Goal: Contribute content: Add original content to the website for others to see

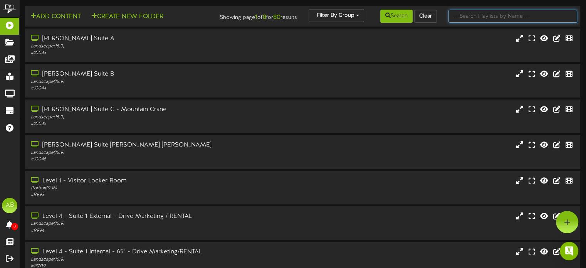
click at [508, 20] on input "text" at bounding box center [512, 16] width 129 height 13
type input "45"
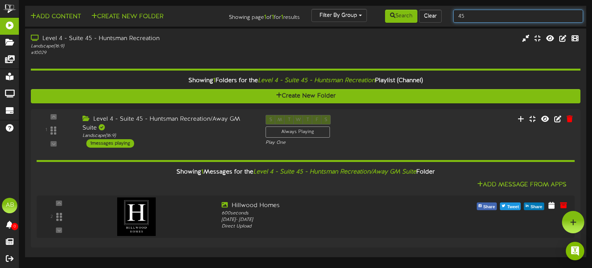
click at [484, 13] on input "45" at bounding box center [518, 16] width 130 height 13
type input "44"
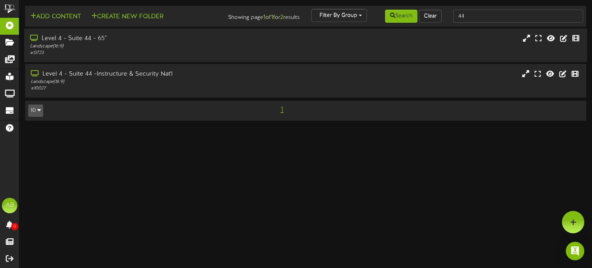
click at [152, 37] on div "Level 4 - Suite 44 - 65"" at bounding box center [141, 38] width 223 height 9
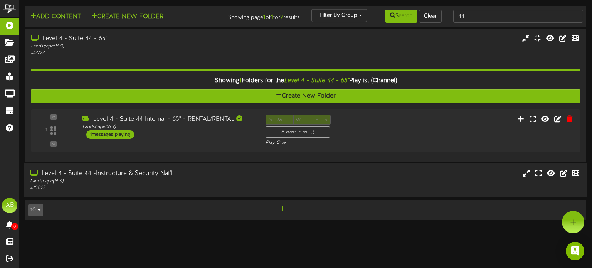
click at [174, 174] on div "Level 4 - Suite 44 -Instructure & Security Nat'l" at bounding box center [141, 173] width 223 height 9
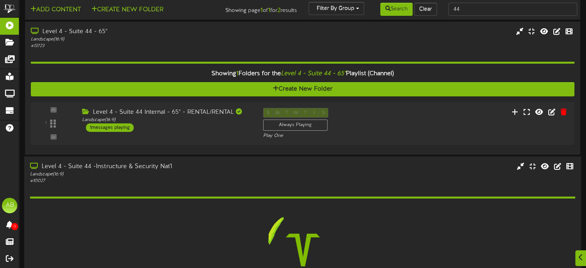
scroll to position [81, 0]
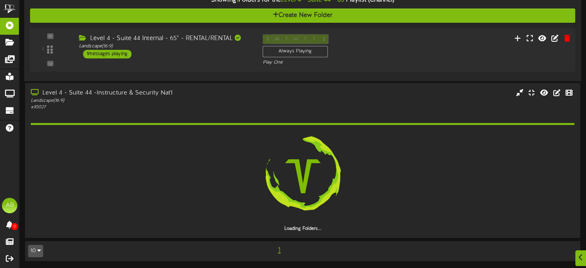
click at [205, 55] on div "Level 4 - Suite 44 Internal - 65" - RENTAL/RENTAL Landscape ( 16:9 ) 1 messages…" at bounding box center [164, 46] width 183 height 24
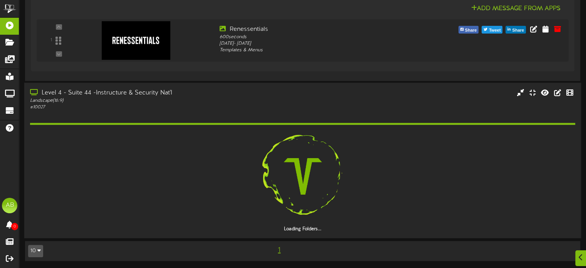
scroll to position [0, 0]
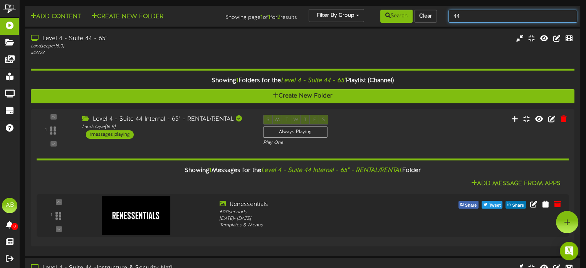
click at [462, 15] on input "44" at bounding box center [512, 16] width 129 height 13
type input "4"
type input "29"
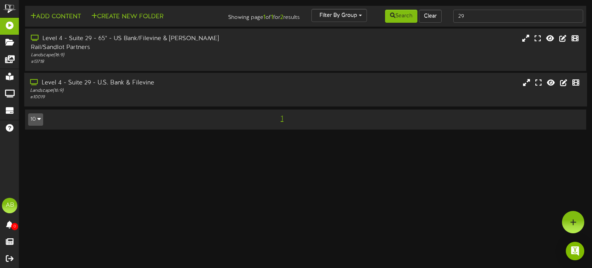
click at [181, 87] on div "Landscape ( 16:9 )" at bounding box center [141, 90] width 223 height 7
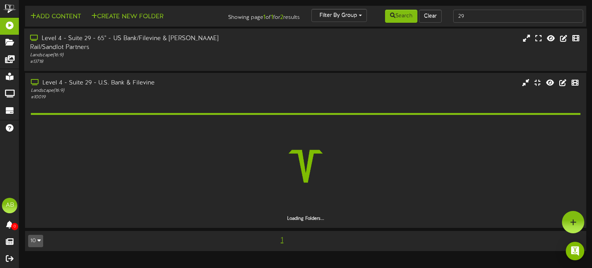
click at [197, 52] on div "Landscape ( 16:9 )" at bounding box center [141, 55] width 223 height 7
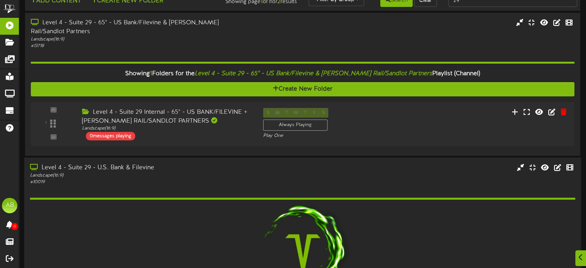
scroll to position [16, 0]
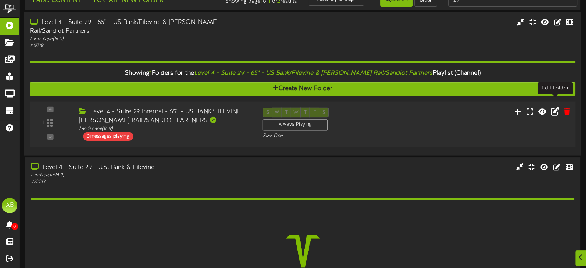
click at [553, 107] on icon at bounding box center [554, 111] width 8 height 8
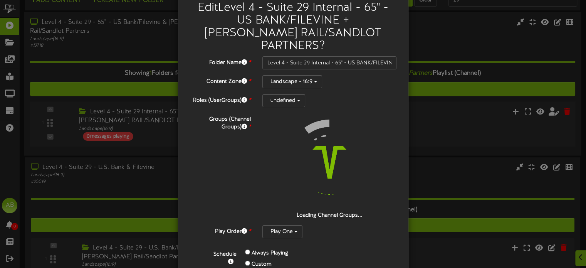
scroll to position [0, 0]
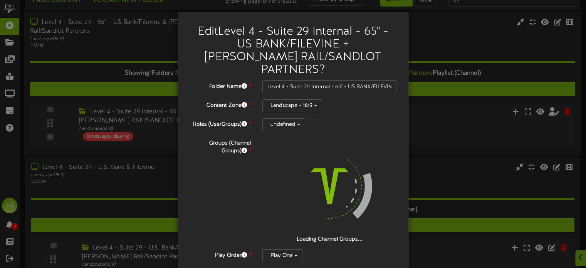
click at [459, 47] on div "Edit Level 4 - Suite 29 Internal - 65" - US BANK/FILEVINE + STADLER RAIL/SANDLO…" at bounding box center [293, 134] width 586 height 268
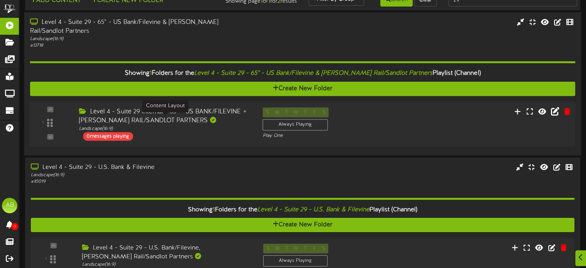
click at [113, 125] on div "Landscape ( 16:9 )" at bounding box center [165, 128] width 172 height 7
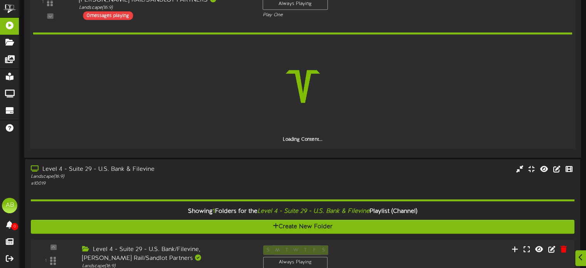
scroll to position [129, 0]
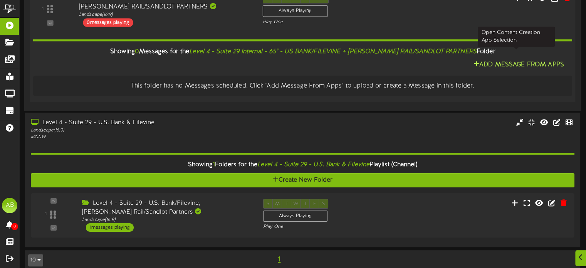
click at [530, 60] on button "Add Message From Apps" at bounding box center [518, 65] width 95 height 10
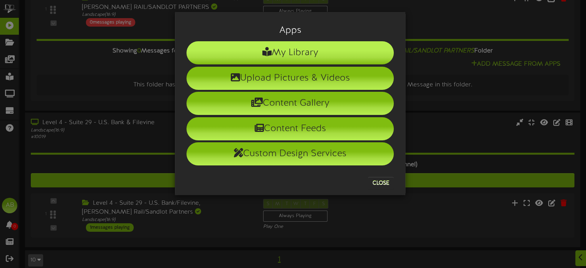
click at [252, 57] on li "My Library" at bounding box center [289, 52] width 207 height 23
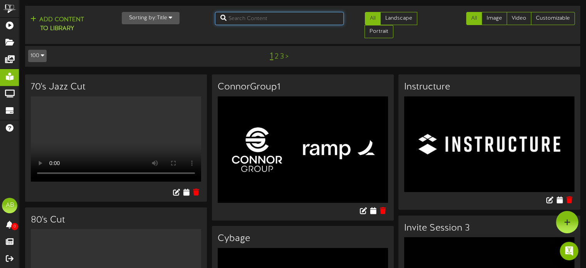
click at [260, 23] on input "text" at bounding box center [279, 18] width 129 height 13
type input "sandlot"
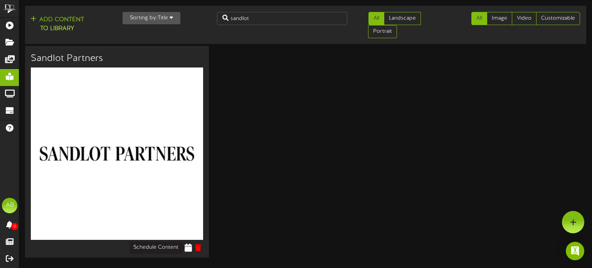
click at [186, 250] on icon at bounding box center [188, 247] width 7 height 8
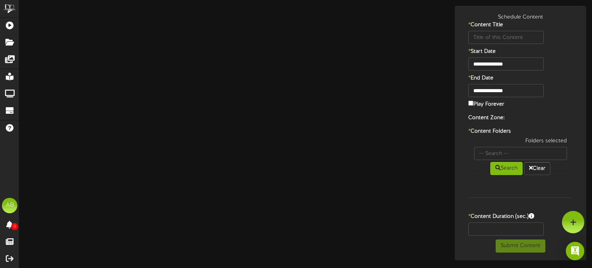
type input "Sandlot Partners"
type input "8"
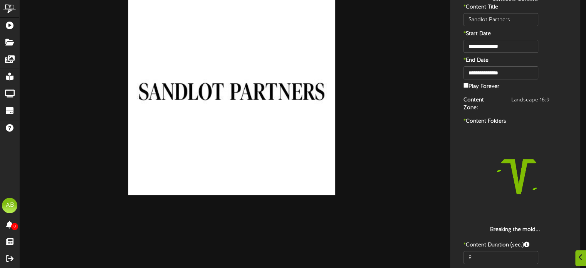
scroll to position [45, 0]
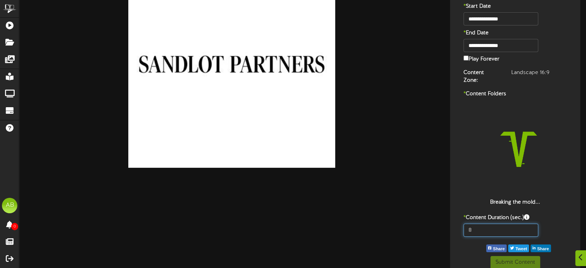
click at [478, 223] on input "8" at bounding box center [500, 229] width 74 height 13
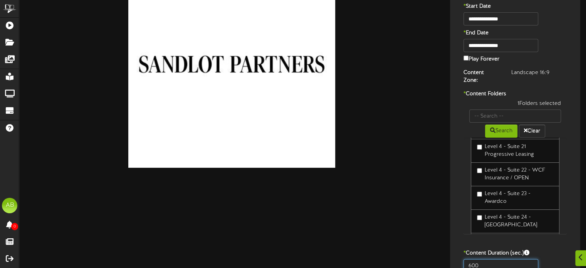
scroll to position [414, 0]
type input "600"
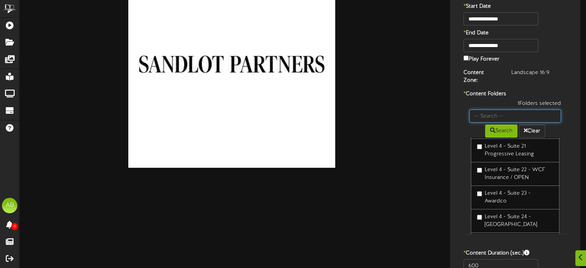
click at [481, 109] on input "text" at bounding box center [515, 115] width 92 height 13
type input "22"
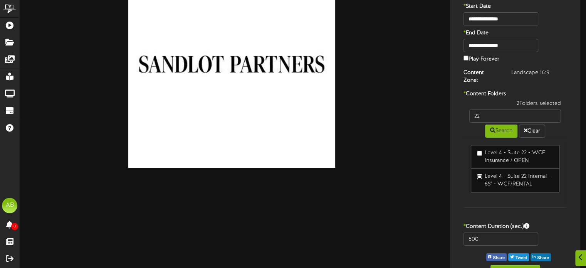
scroll to position [54, 0]
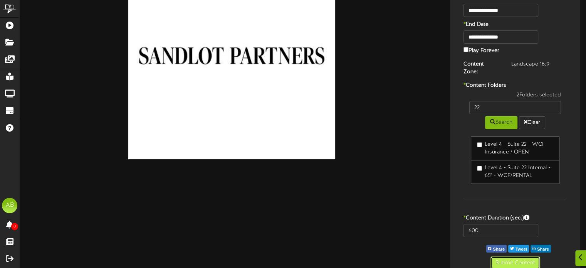
click at [511, 256] on button "Submit Content" at bounding box center [515, 262] width 50 height 13
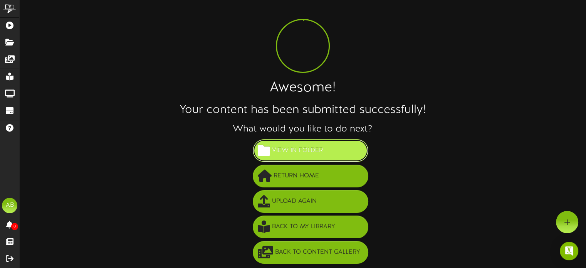
click at [306, 153] on span "View in Folder" at bounding box center [297, 150] width 55 height 13
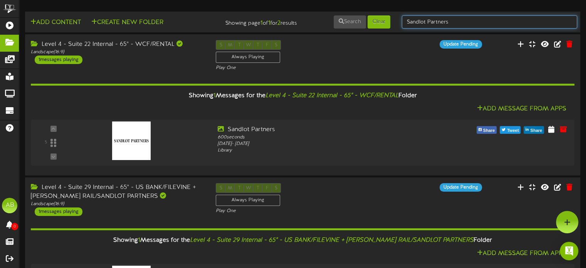
drag, startPoint x: 461, startPoint y: 22, endPoint x: 342, endPoint y: 9, distance: 119.7
click at [342, 9] on div "Add Content Create New Folder Showing page 1 of 1 for 2 results Search Clear" at bounding box center [302, 178] width 578 height 344
type input "44"
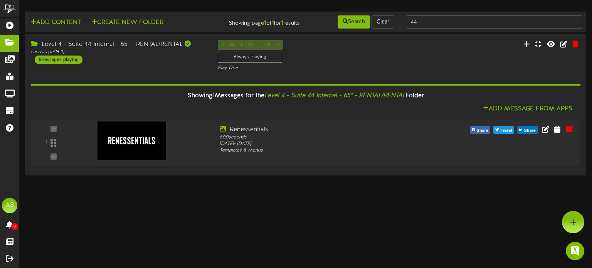
click at [150, 177] on html "ChannelValet Playlists Folders Messages My Library Groups Devices Help AB Alexa…" at bounding box center [296, 88] width 592 height 177
click at [68, 63] on div "1 messages playing" at bounding box center [58, 59] width 48 height 8
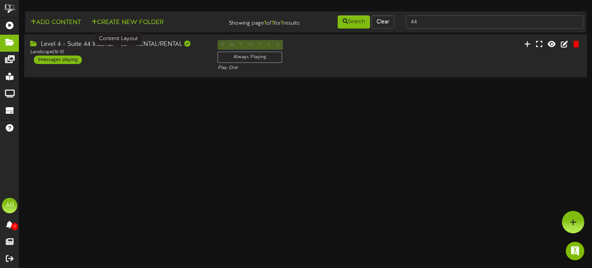
click at [144, 54] on div "Landscape ( 16:9 )" at bounding box center [118, 52] width 176 height 7
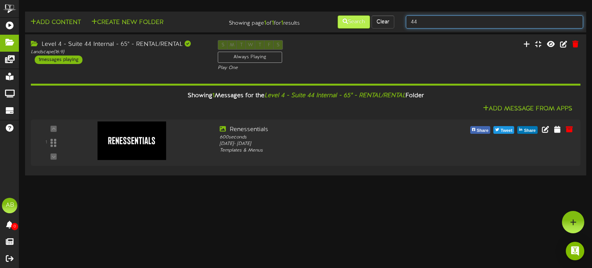
drag, startPoint x: 426, startPoint y: 22, endPoint x: 351, endPoint y: 20, distance: 74.8
click at [351, 20] on div "Add Content Create New Folder Showing page 1 of 1 for 1 results Search Clear 44" at bounding box center [305, 22] width 566 height 15
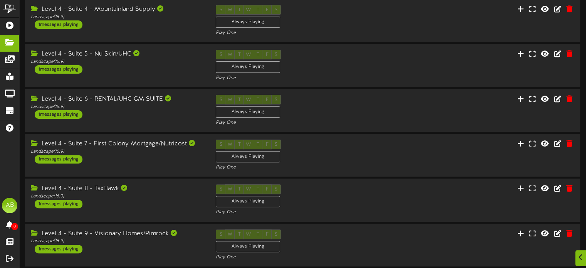
scroll to position [248, 0]
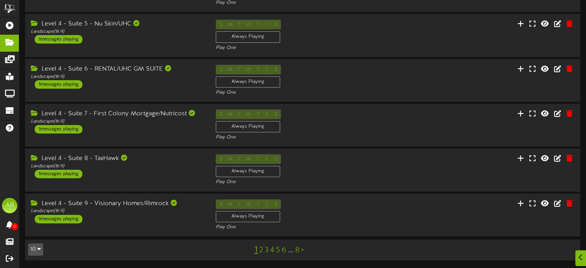
click at [276, 249] on link "5" at bounding box center [278, 250] width 4 height 8
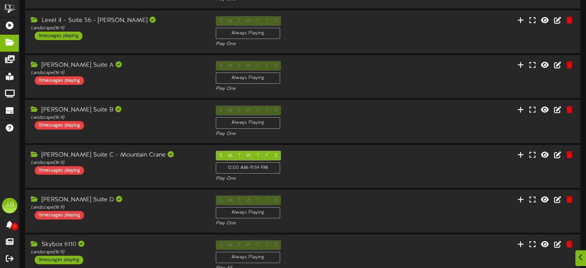
scroll to position [248, 0]
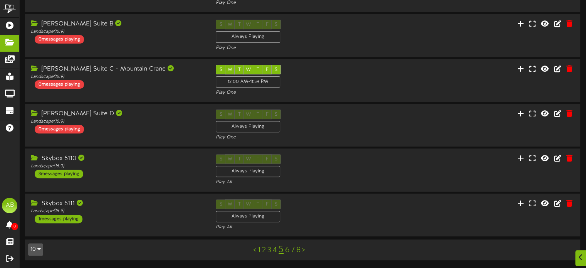
click at [273, 251] on link "4" at bounding box center [275, 250] width 4 height 8
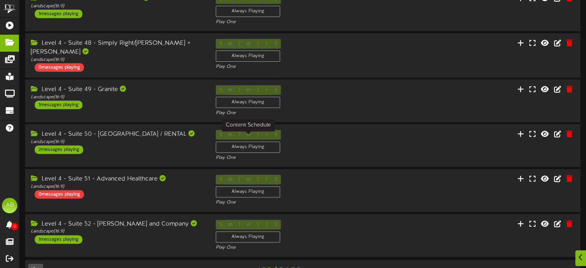
scroll to position [252, 0]
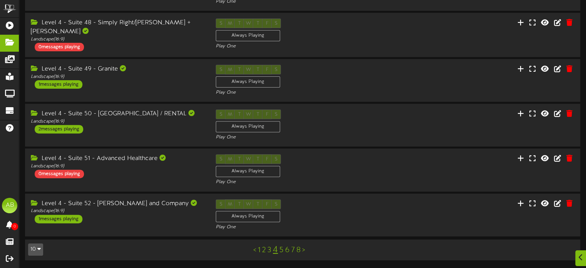
click at [268, 249] on link "3" at bounding box center [269, 250] width 4 height 8
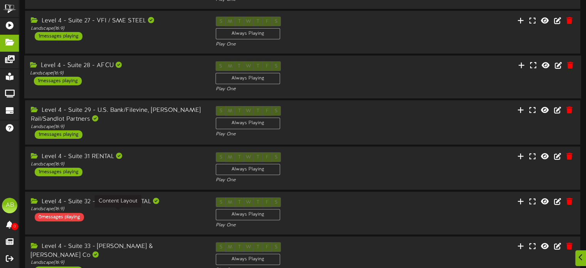
scroll to position [250, 0]
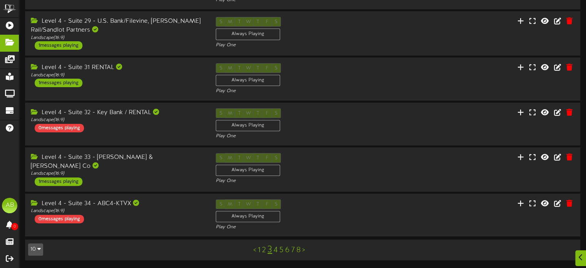
click at [262, 249] on link "2" at bounding box center [264, 250] width 4 height 8
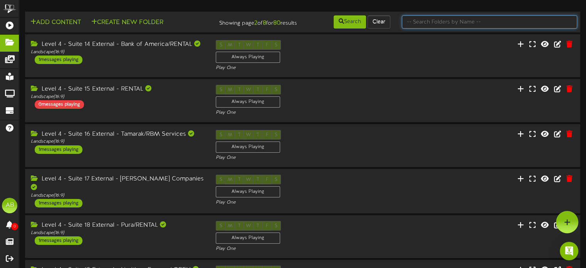
click at [435, 22] on input "text" at bounding box center [489, 21] width 175 height 13
type input "44"
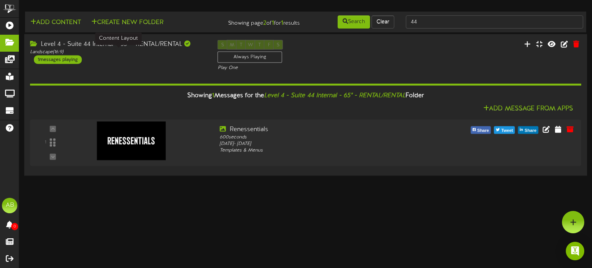
click at [157, 47] on div "Level 4 - Suite 44 Internal - 65" - RENTAL/RENTAL" at bounding box center [118, 44] width 176 height 9
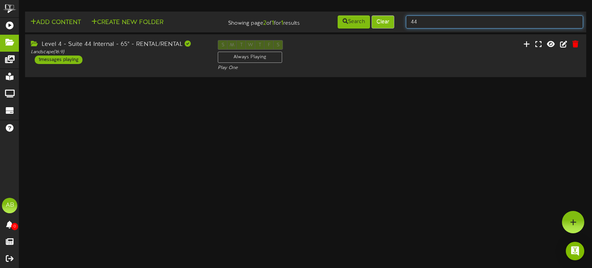
drag, startPoint x: 424, startPoint y: 24, endPoint x: 387, endPoint y: 19, distance: 37.3
click at [387, 19] on div "Add Content Create New Folder Showing page 2 of 1 for 1 results Search Clear 44" at bounding box center [305, 22] width 566 height 15
type input "e"
type input "suite 4"
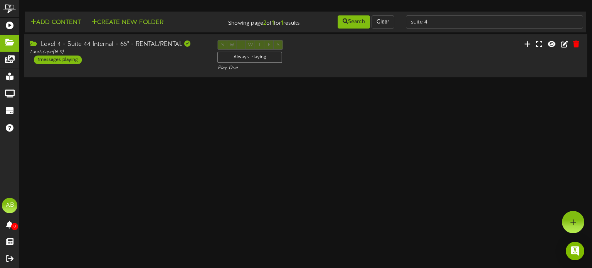
click at [64, 58] on div "1 messages playing" at bounding box center [58, 59] width 48 height 8
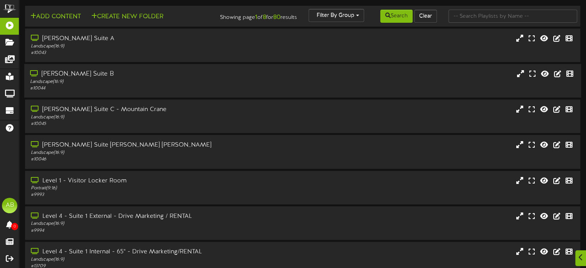
scroll to position [151, 0]
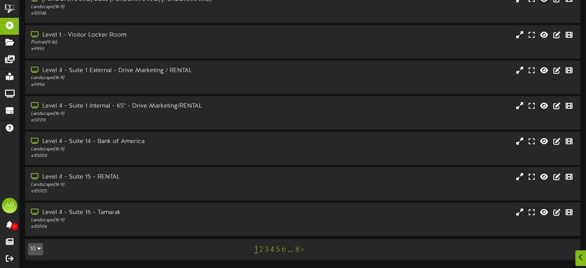
click at [260, 249] on link "2" at bounding box center [261, 249] width 4 height 8
click at [289, 256] on div "< 1 2 3 4 5 6 7 ... 8 >" at bounding box center [279, 249] width 140 height 15
click at [266, 250] on link "3" at bounding box center [267, 249] width 4 height 8
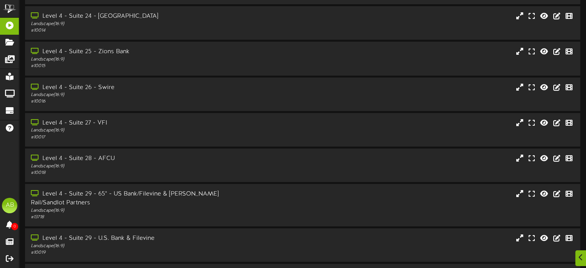
scroll to position [151, 0]
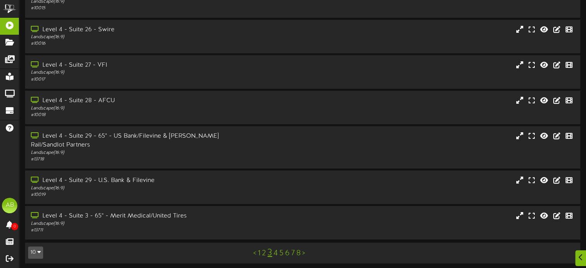
click at [276, 251] on link "4" at bounding box center [275, 253] width 4 height 8
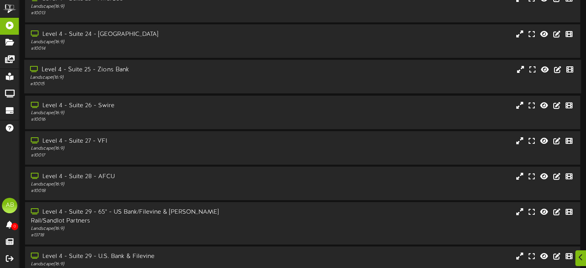
scroll to position [151, 0]
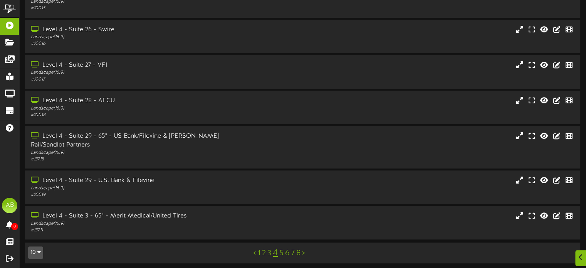
click at [281, 250] on link "5" at bounding box center [281, 253] width 4 height 8
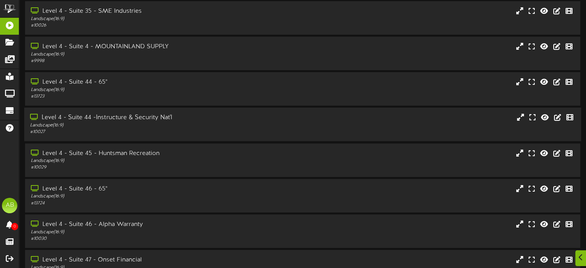
scroll to position [28, 0]
click at [191, 84] on div "Level 4 - Suite 44 - 65"" at bounding box center [140, 81] width 220 height 9
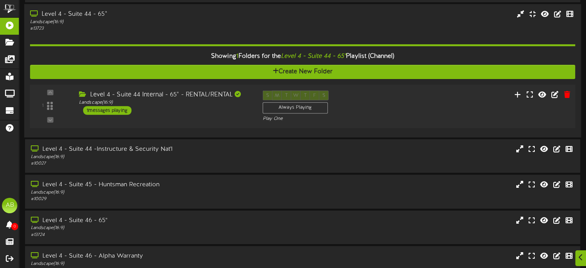
scroll to position [97, 0]
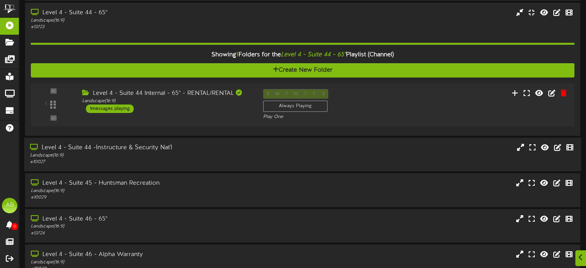
click at [192, 152] on div "Level 4 - Suite 44 -Instructure & Security Nat'l" at bounding box center [140, 147] width 220 height 9
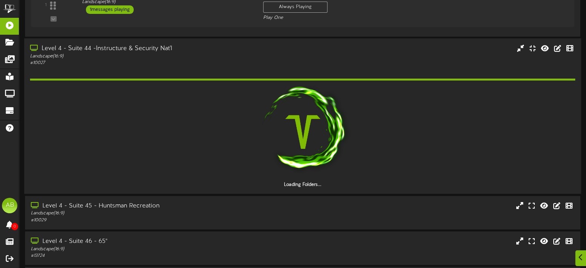
scroll to position [196, 0]
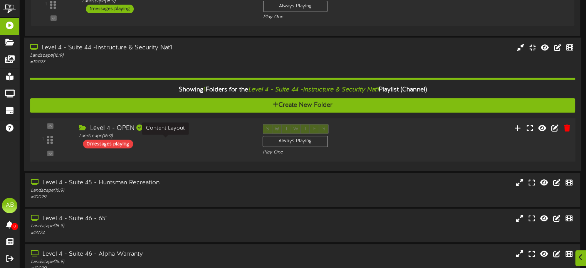
click at [121, 139] on div "Landscape ( 16:9 )" at bounding box center [165, 136] width 172 height 7
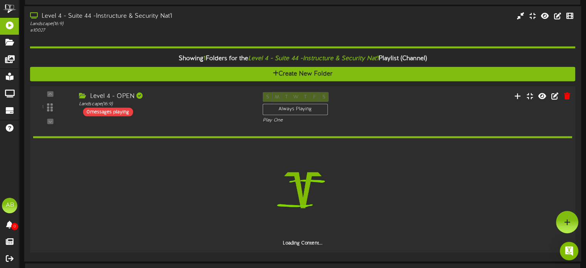
scroll to position [273, 0]
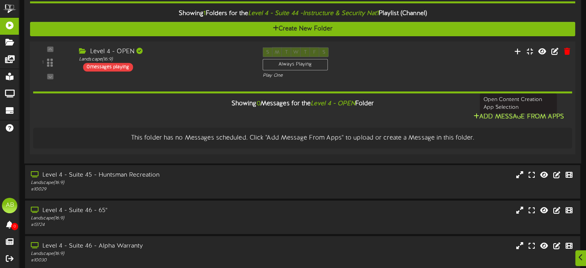
click at [497, 121] on button "Add Message From Apps" at bounding box center [518, 117] width 95 height 10
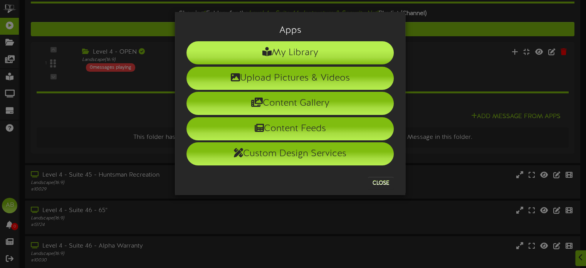
click at [325, 47] on li "My Library" at bounding box center [289, 52] width 207 height 23
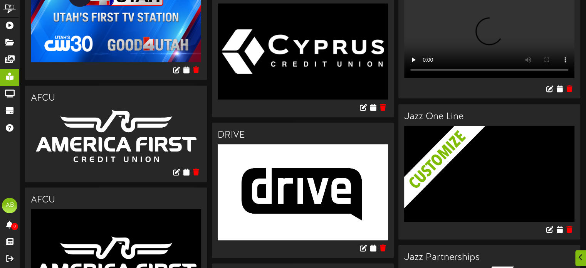
scroll to position [772, 0]
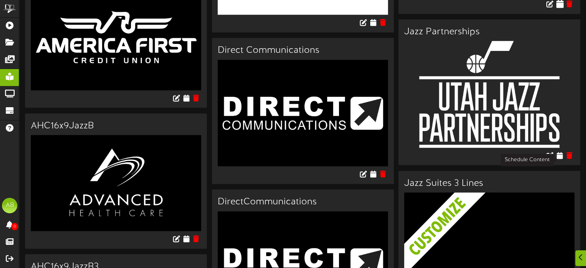
click at [559, 8] on icon at bounding box center [559, 3] width 7 height 8
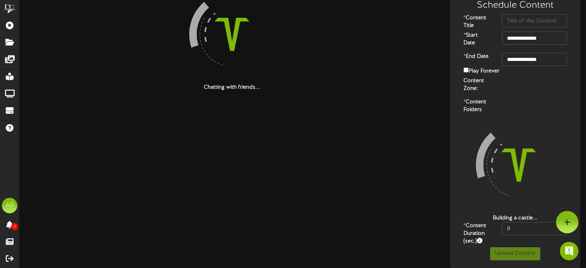
scroll to position [16, 0]
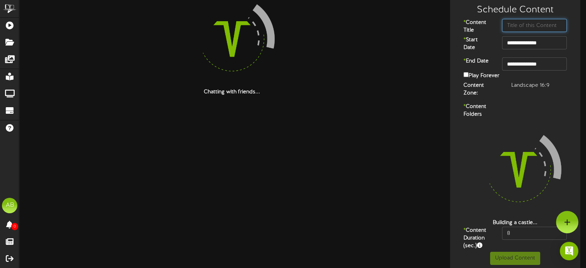
click at [520, 24] on input "text" at bounding box center [534, 25] width 65 height 13
paste input "Renessentials"
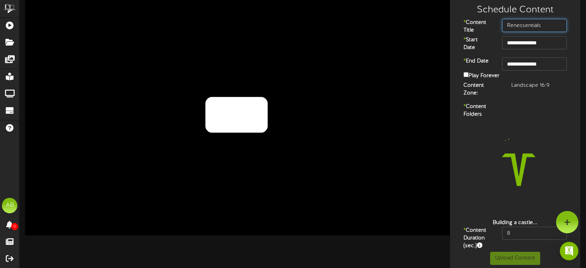
type input "Renessentials"
click at [538, 67] on input "**********" at bounding box center [534, 63] width 65 height 13
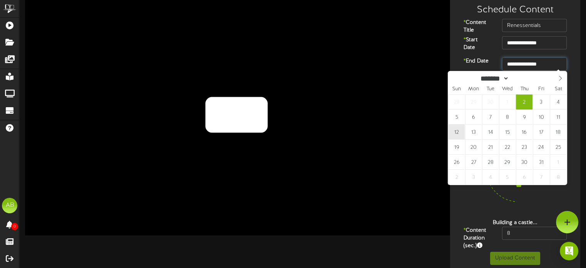
type input "**********"
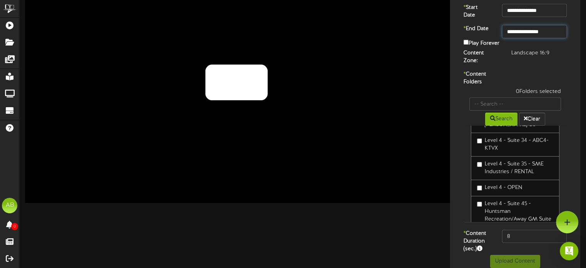
scroll to position [690, 0]
click at [513, 184] on label "Level 4 - OPEN" at bounding box center [499, 188] width 45 height 8
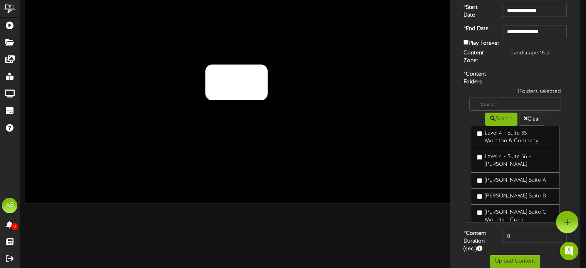
scroll to position [1012, 0]
click at [271, 66] on textarea "***" at bounding box center [236, 82] width 350 height 81
type textarea "*"
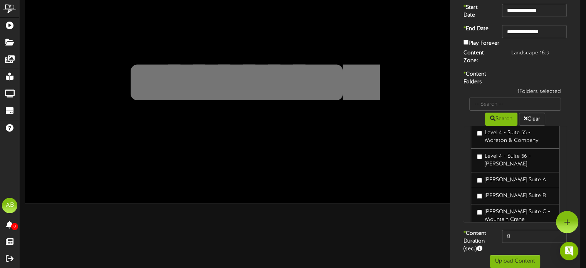
paste textarea "**********"
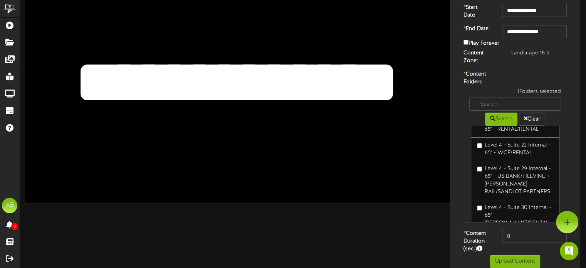
scroll to position [1530, 0]
type textarea "**********"
click at [488, 92] on div "1 Folders selected" at bounding box center [514, 93] width 103 height 10
click at [490, 97] on input "text" at bounding box center [515, 103] width 92 height 13
type input "44"
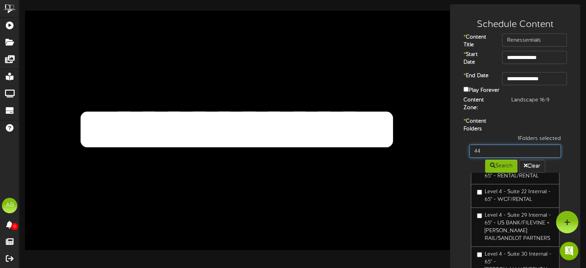
scroll to position [0, 0]
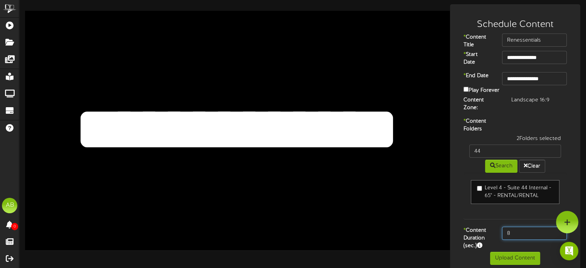
click at [523, 228] on input "8" at bounding box center [534, 232] width 65 height 13
type input "600"
click at [496, 218] on div "2 Folders selected 44 Search Clear Level 4 - Suite 44 Internal - 65" - RENTAL/R…" at bounding box center [515, 181] width 115 height 92
click at [510, 257] on button "Upload Content" at bounding box center [515, 258] width 50 height 13
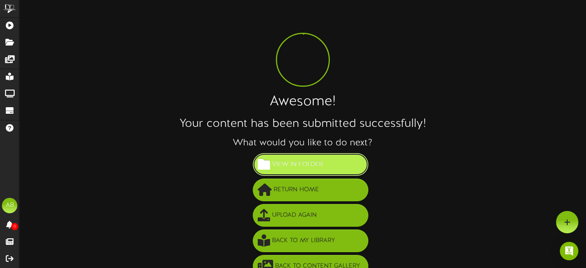
click at [297, 166] on span "View in Folder" at bounding box center [297, 164] width 55 height 13
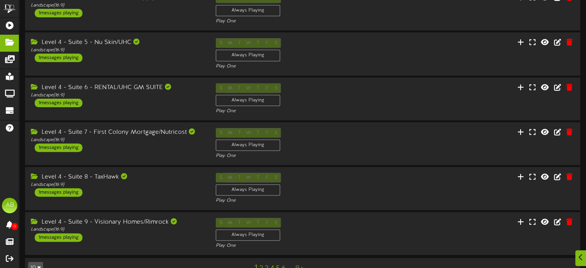
scroll to position [248, 0]
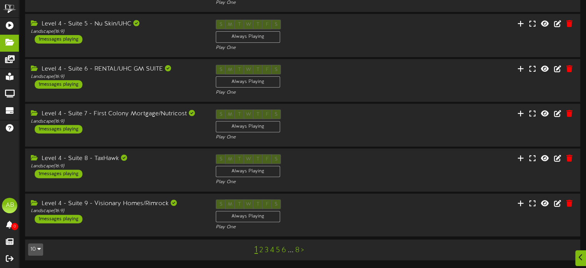
click at [267, 249] on link "3" at bounding box center [267, 250] width 4 height 8
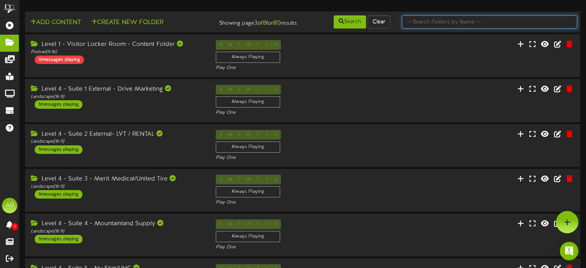
click at [438, 22] on input "text" at bounding box center [489, 21] width 175 height 13
type input "50"
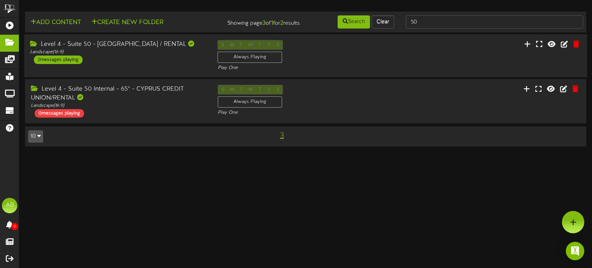
click at [51, 60] on div "2 messages playing" at bounding box center [58, 59] width 49 height 8
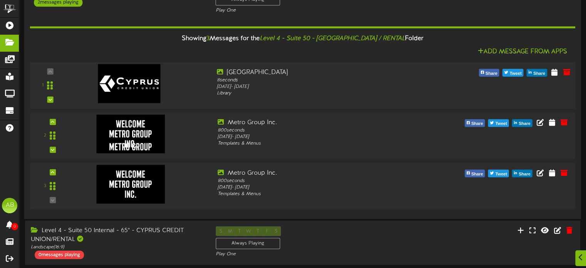
scroll to position [58, 0]
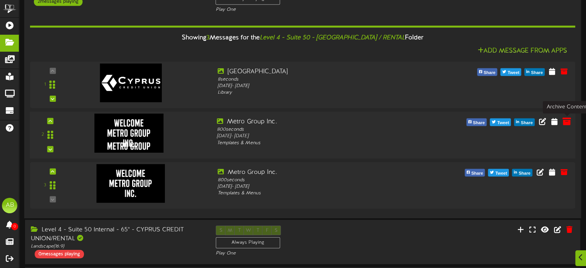
click at [564, 122] on icon at bounding box center [566, 121] width 8 height 8
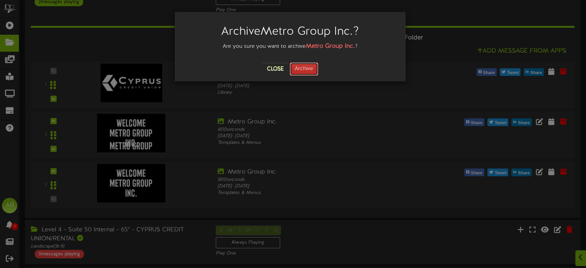
click at [294, 70] on button "Archive" at bounding box center [304, 68] width 29 height 13
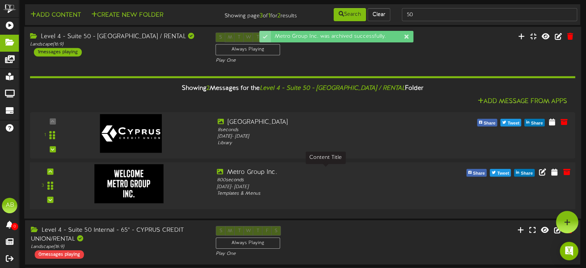
scroll to position [34, 0]
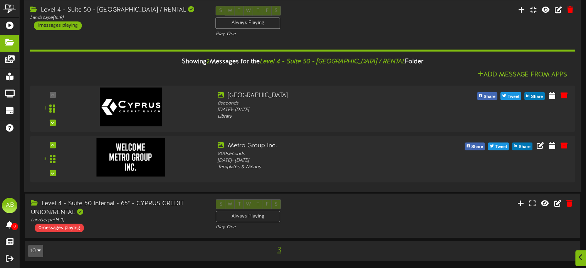
click at [199, 35] on div "Level 4 - Suite 50 - [GEOGRAPHIC_DATA] / RENTAL Landscape ( 16:9 ) 1 messages p…" at bounding box center [302, 22] width 557 height 32
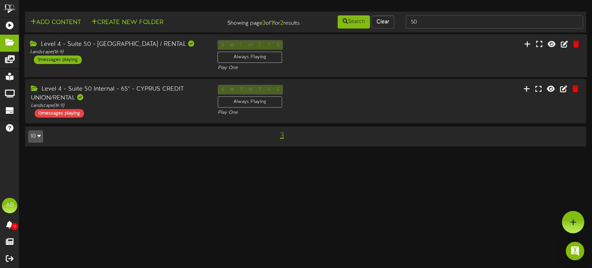
click at [64, 61] on div "1 messages playing" at bounding box center [58, 59] width 48 height 8
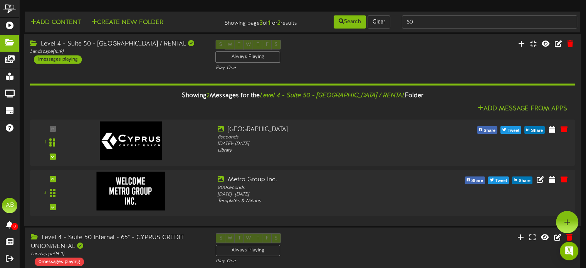
click at [148, 61] on div "Level 4 - Suite 50 - [GEOGRAPHIC_DATA] / RENTAL Landscape ( 16:9 ) 1 messages p…" at bounding box center [117, 52] width 186 height 24
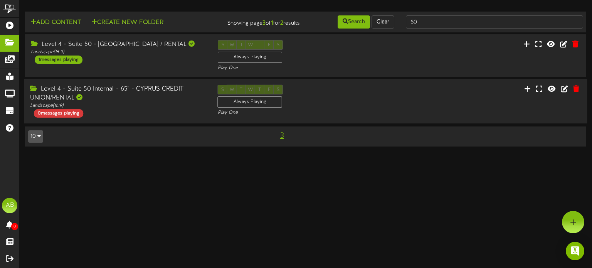
click at [52, 110] on div "0 messages playing" at bounding box center [58, 113] width 49 height 8
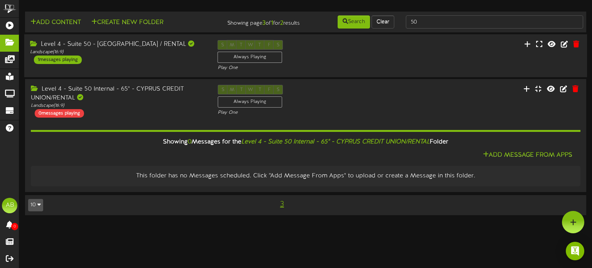
click at [75, 59] on div "1 messages playing" at bounding box center [58, 59] width 48 height 8
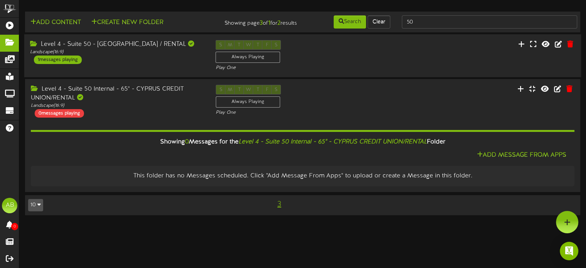
click at [75, 59] on div "1 messages playing" at bounding box center [58, 59] width 48 height 8
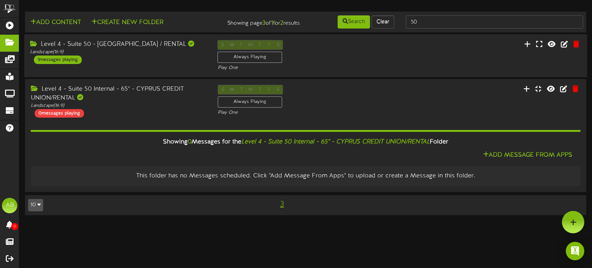
click at [75, 59] on div "1 messages playing" at bounding box center [58, 59] width 48 height 8
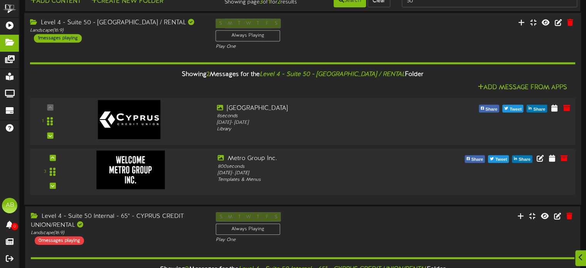
scroll to position [26, 0]
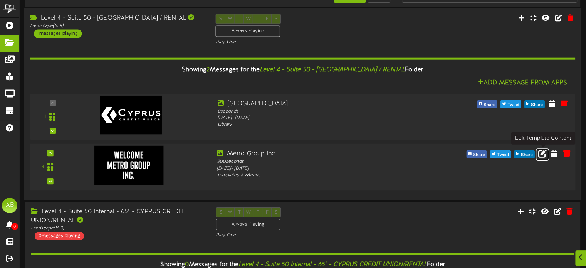
click at [543, 153] on icon at bounding box center [542, 153] width 8 height 8
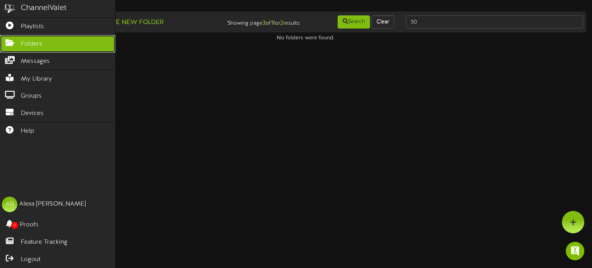
click at [12, 42] on icon at bounding box center [9, 42] width 19 height 6
click at [45, 42] on link "Folders" at bounding box center [57, 43] width 115 height 17
click at [34, 40] on span "Folders" at bounding box center [32, 44] width 22 height 9
click at [45, 44] on link "Folders" at bounding box center [57, 43] width 115 height 17
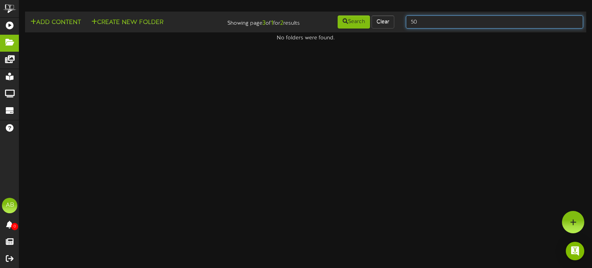
click at [448, 17] on input "50" at bounding box center [494, 21] width 177 height 13
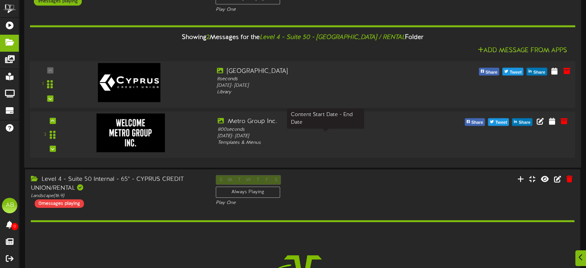
scroll to position [63, 0]
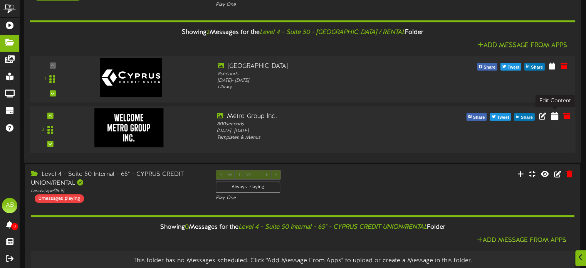
click at [553, 116] on icon at bounding box center [554, 115] width 7 height 8
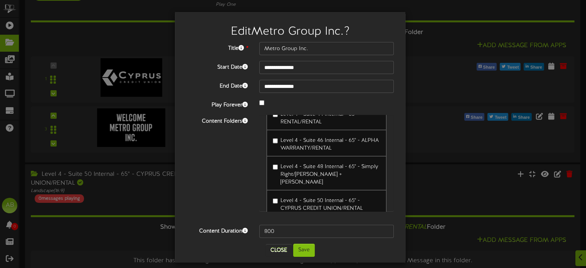
scroll to position [1683, 0]
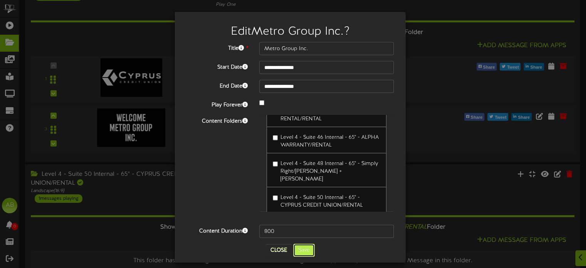
click at [297, 248] on button "Save" at bounding box center [304, 249] width 22 height 13
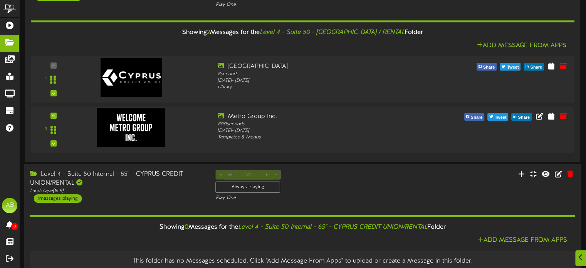
click at [64, 196] on div "1 messages playing" at bounding box center [58, 198] width 48 height 8
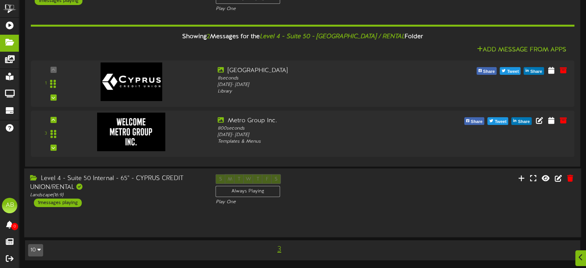
scroll to position [34, 0]
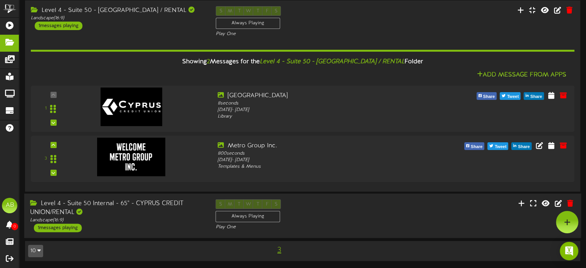
click at [63, 225] on div "1 messages playing" at bounding box center [58, 227] width 48 height 8
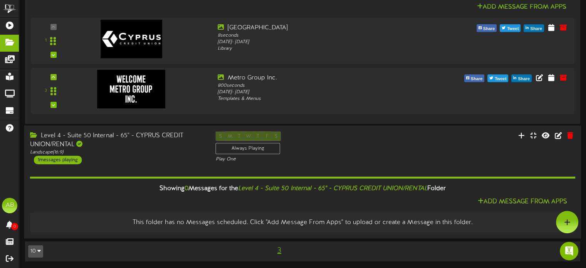
scroll to position [102, 0]
click at [48, 160] on div "1 messages playing" at bounding box center [58, 159] width 48 height 8
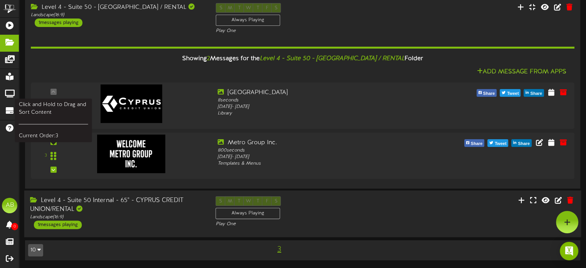
scroll to position [33, 0]
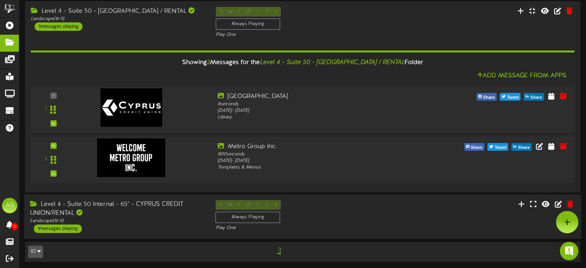
click at [54, 228] on div "1 messages playing" at bounding box center [58, 228] width 48 height 8
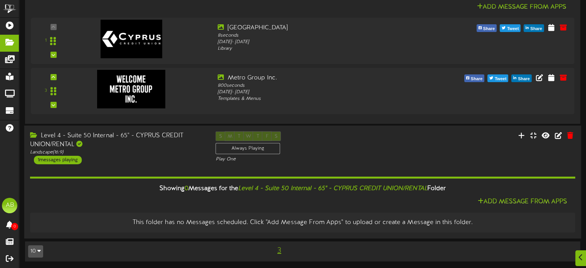
scroll to position [102, 0]
click at [63, 160] on div "1 messages playing" at bounding box center [58, 159] width 48 height 8
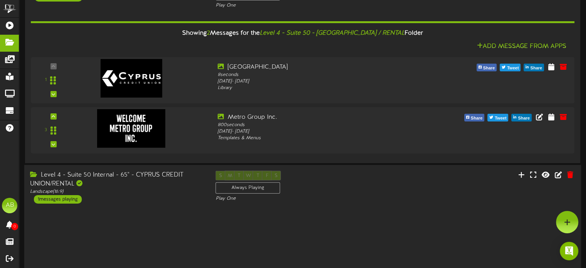
scroll to position [32, 0]
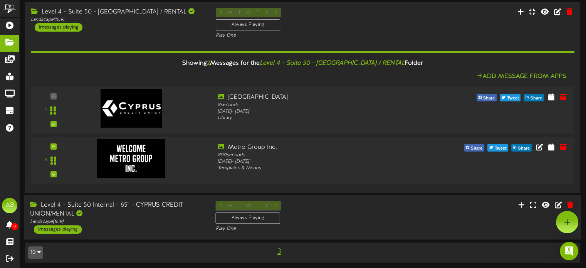
click at [45, 229] on div "1 messages playing" at bounding box center [58, 229] width 48 height 8
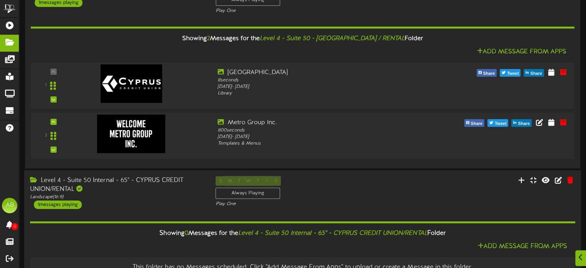
scroll to position [102, 0]
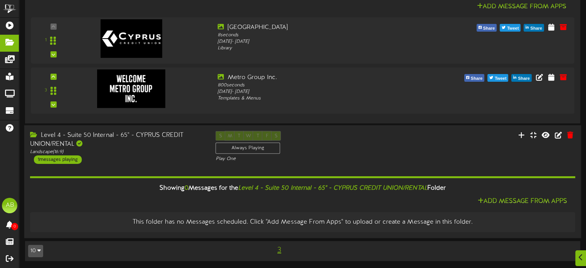
click at [60, 162] on div "1 messages playing" at bounding box center [58, 159] width 48 height 8
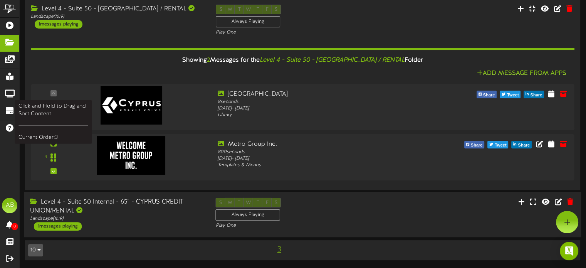
scroll to position [34, 0]
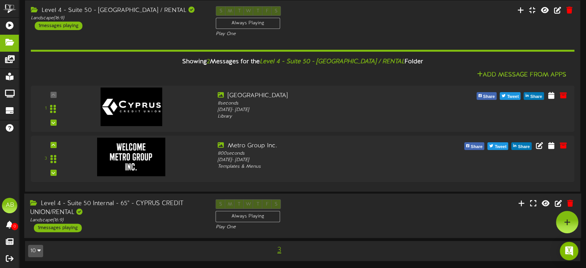
click at [59, 228] on div "1 messages playing" at bounding box center [58, 227] width 48 height 8
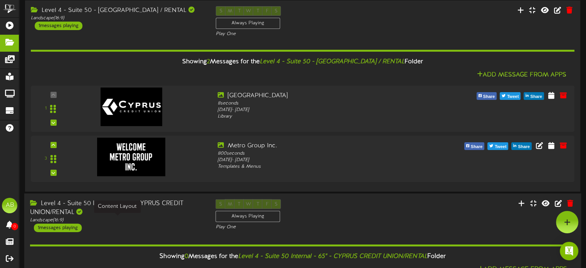
scroll to position [102, 0]
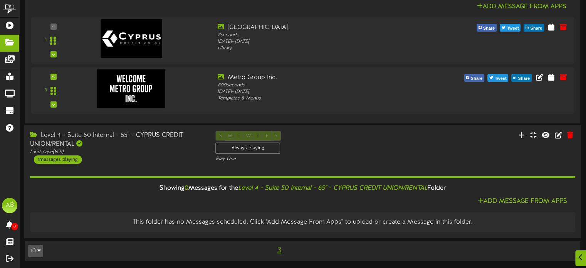
click at [52, 157] on div "1 messages playing" at bounding box center [58, 159] width 48 height 8
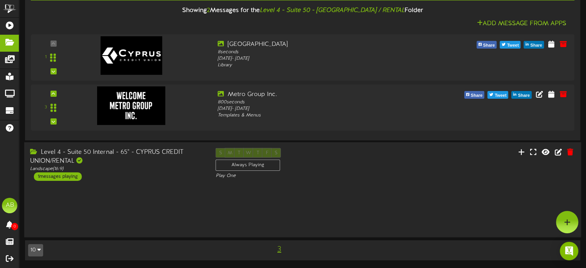
scroll to position [33, 0]
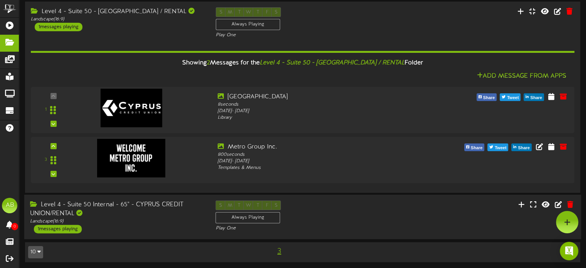
click at [54, 229] on div "1 messages playing" at bounding box center [58, 229] width 48 height 8
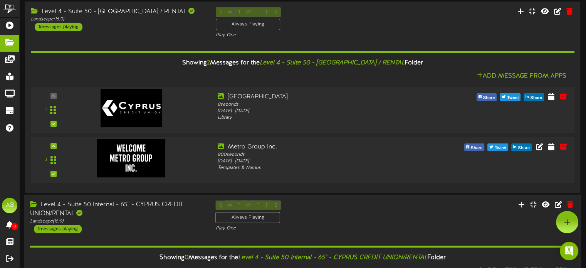
click at [71, 229] on div "1 messages playing" at bounding box center [58, 229] width 48 height 8
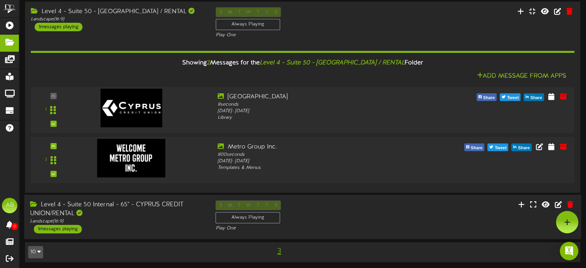
click at [55, 230] on div "1 messages playing" at bounding box center [58, 229] width 48 height 8
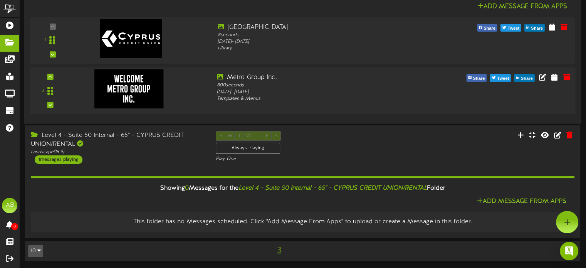
scroll to position [0, 0]
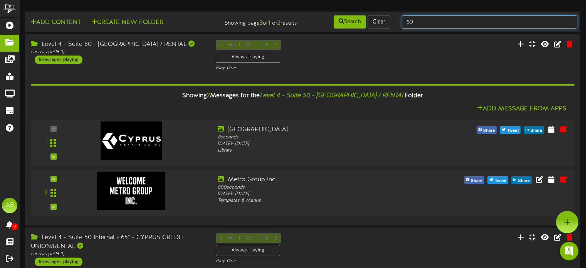
click at [421, 23] on input "50" at bounding box center [489, 21] width 175 height 13
type input "5"
type input "45"
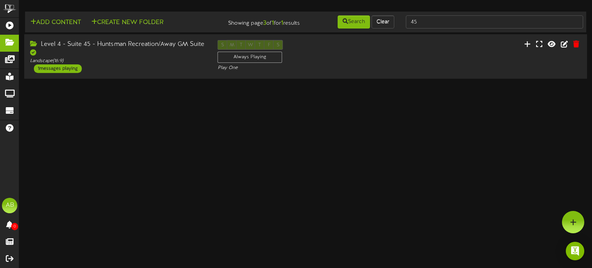
click at [154, 66] on div "Level 4 - Suite 45 - Huntsman Recreation/Away GM Suite Landscape ( 16:9 ) 1 mes…" at bounding box center [118, 56] width 188 height 33
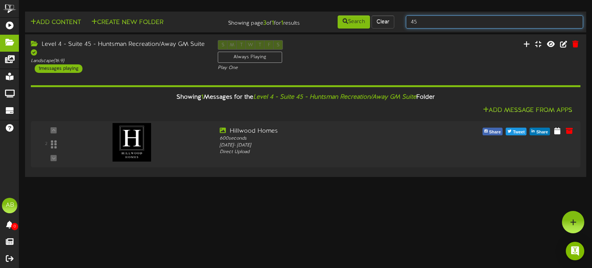
drag, startPoint x: 435, startPoint y: 22, endPoint x: 399, endPoint y: 20, distance: 36.3
click at [399, 20] on div "Add Content Create New Folder Showing page 3 of 1 for 1 results Search Clear 45" at bounding box center [305, 22] width 566 height 15
type input "suite"
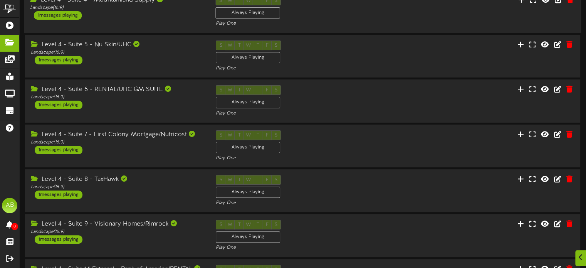
scroll to position [248, 0]
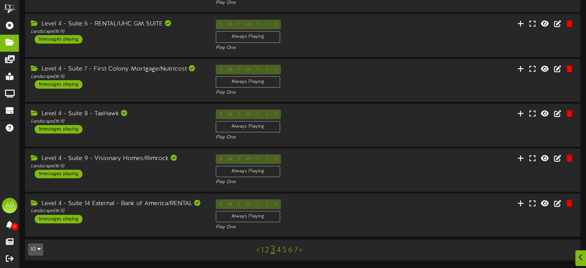
click at [277, 248] on link "4" at bounding box center [279, 250] width 4 height 8
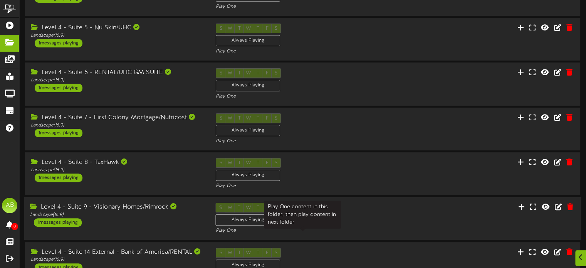
scroll to position [248, 0]
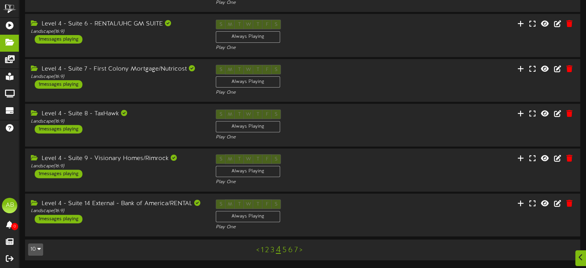
click at [285, 250] on link "5" at bounding box center [284, 250] width 4 height 8
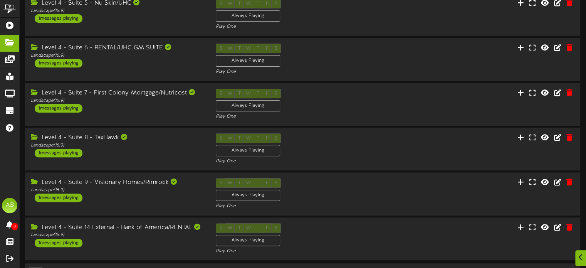
scroll to position [248, 0]
